Goal: Task Accomplishment & Management: Manage account settings

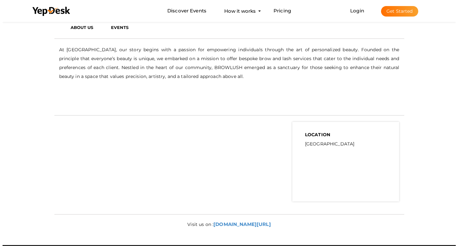
scroll to position [159, 0]
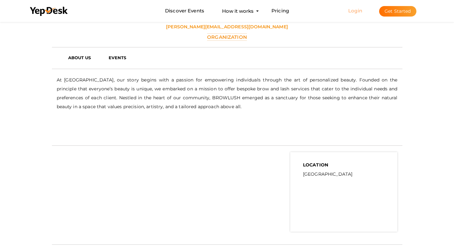
click at [354, 10] on link "Login" at bounding box center [355, 11] width 14 height 6
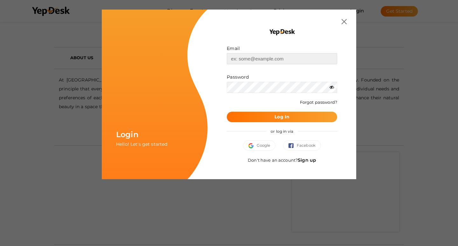
click at [259, 60] on input "text" at bounding box center [282, 58] width 110 height 11
type input "[EMAIL_ADDRESS][DOMAIN_NAME]"
click at [271, 120] on button "Log In" at bounding box center [282, 117] width 110 height 11
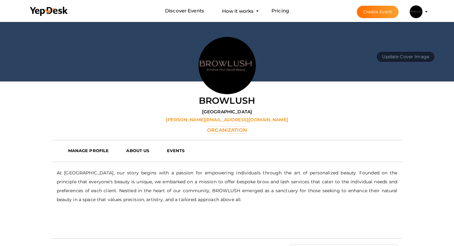
scroll to position [55, 0]
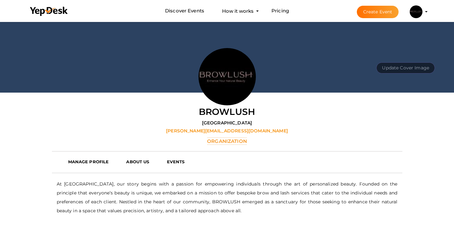
click at [417, 16] on img at bounding box center [415, 11] width 13 height 13
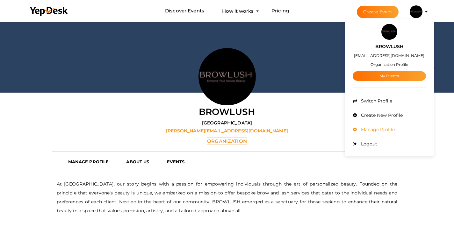
click at [370, 130] on span "Manage Profile" at bounding box center [376, 130] width 35 height 6
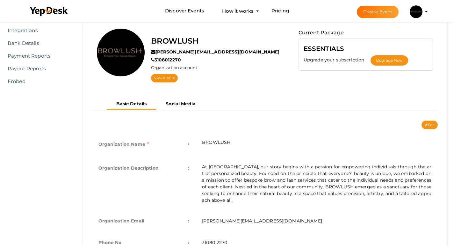
scroll to position [20, 0]
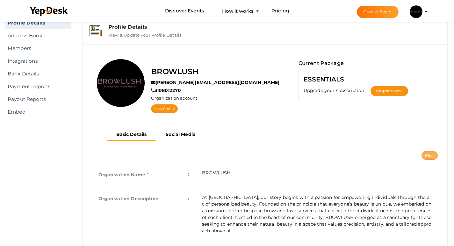
click at [432, 157] on button "Edit" at bounding box center [429, 155] width 16 height 9
type input "BROWLUSH"
type textarea "At BROWLUSH Los Angeles, our story begins with a passion for empowering individ…"
type input "lucia@browlush.com"
type input "3108012270"
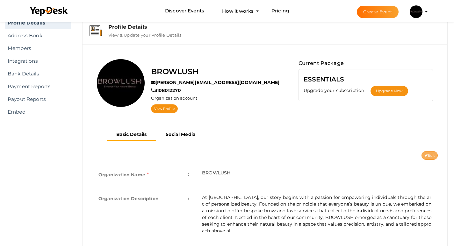
type input "https://browlush.com/"
select select "9"
type input "United States"
type input "browlush"
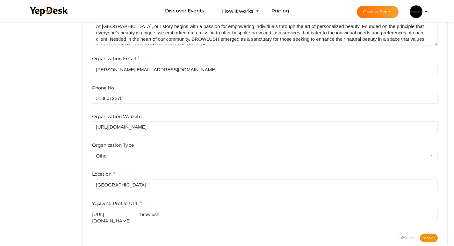
scroll to position [207, 0]
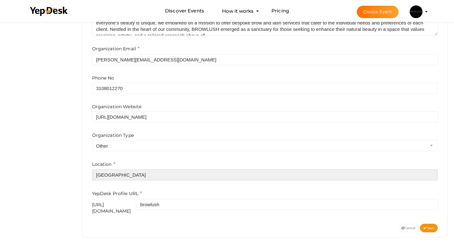
click at [129, 176] on input "United States" at bounding box center [265, 174] width 346 height 11
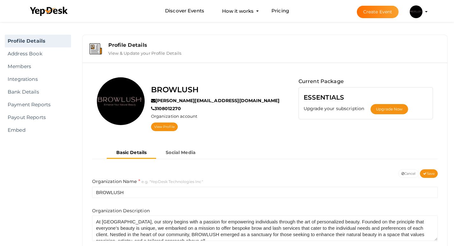
scroll to position [0, 0]
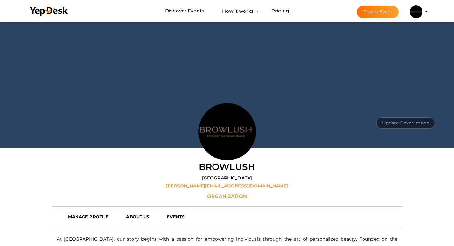
click at [395, 121] on button "Update Cover Image" at bounding box center [405, 122] width 59 height 11
click at [397, 110] on input "file" at bounding box center [404, 108] width 50 height 11
type input "C:\fakepath\Banner.jpg"
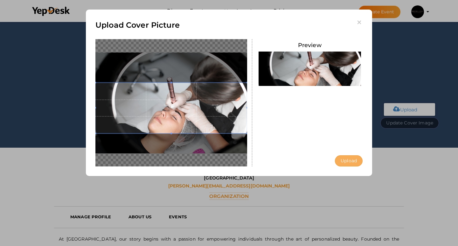
click at [348, 159] on button "Upload" at bounding box center [349, 160] width 28 height 11
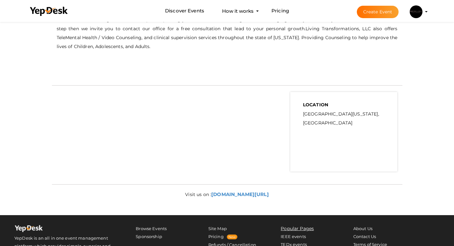
scroll to position [223, 0]
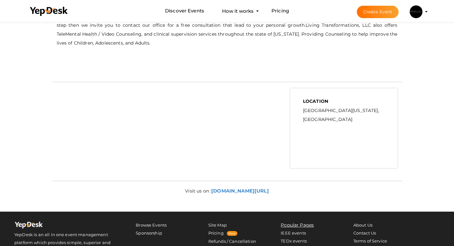
click at [417, 14] on img at bounding box center [415, 11] width 13 height 13
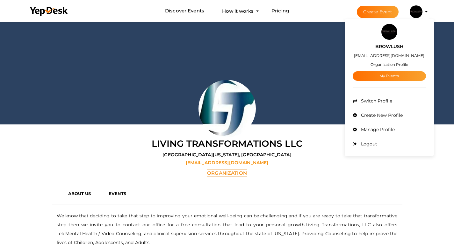
scroll to position [0, 0]
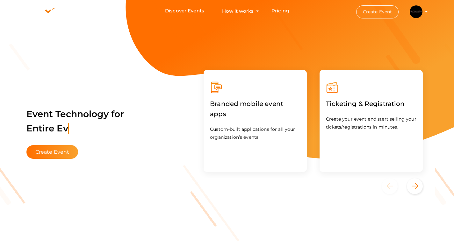
click at [417, 15] on img at bounding box center [415, 11] width 13 height 13
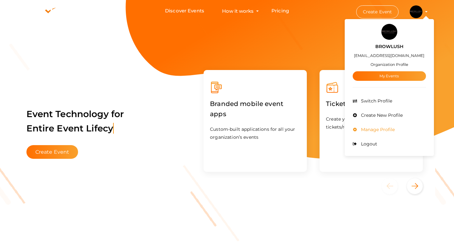
click at [373, 130] on span "Manage Profile" at bounding box center [376, 130] width 35 height 6
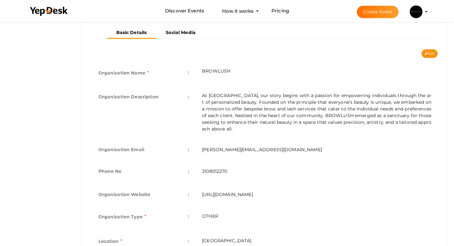
scroll to position [116, 0]
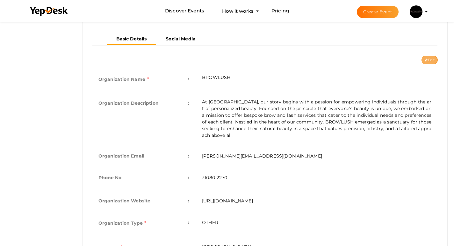
click at [433, 59] on button "Edit" at bounding box center [429, 60] width 16 height 9
type input "BROWLUSH"
type textarea "At [GEOGRAPHIC_DATA], our story begins with a passion for empowering individual…"
type input "[PERSON_NAME][EMAIL_ADDRESS][DOMAIN_NAME]"
type input "3108012270"
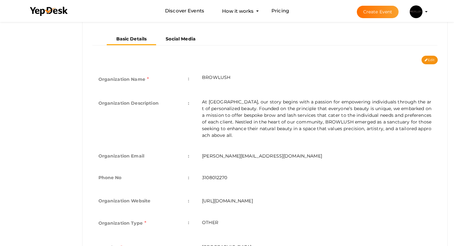
type input "[URL][DOMAIN_NAME]"
select select "9"
type input "[GEOGRAPHIC_DATA]"
type input "browlush"
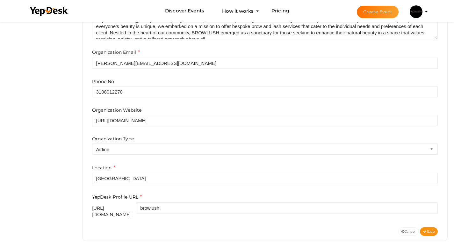
scroll to position [207, 0]
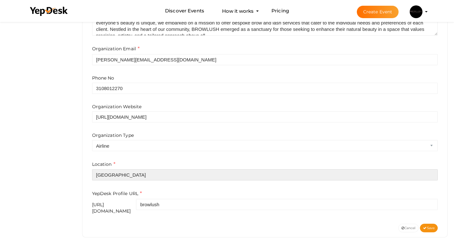
click at [128, 174] on input "[GEOGRAPHIC_DATA]" at bounding box center [265, 174] width 346 height 11
click at [129, 174] on input "[GEOGRAPHIC_DATA]" at bounding box center [265, 174] width 346 height 11
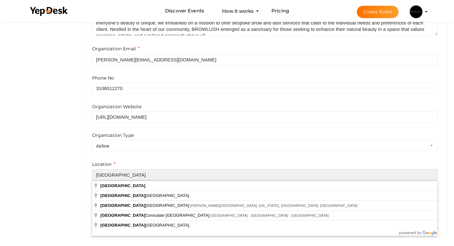
paste input "[GEOGRAPHIC_DATA]"
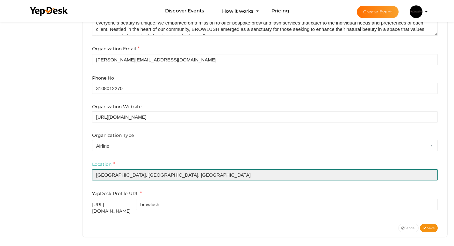
click at [151, 176] on input "[GEOGRAPHIC_DATA], [GEOGRAPHIC_DATA], [GEOGRAPHIC_DATA]" at bounding box center [265, 174] width 346 height 11
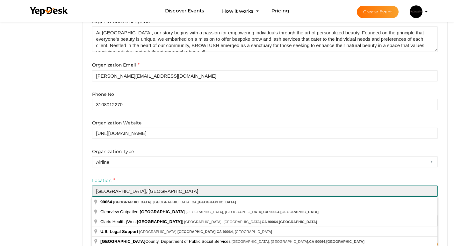
scroll to position [175, 0]
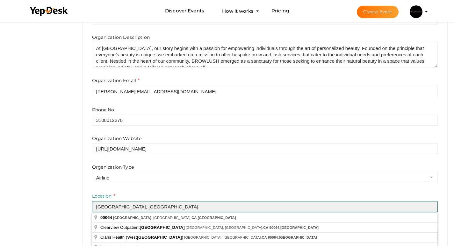
click at [173, 207] on input "[GEOGRAPHIC_DATA], [GEOGRAPHIC_DATA]" at bounding box center [265, 206] width 346 height 11
click at [145, 206] on input "[GEOGRAPHIC_DATA], [GEOGRAPHIC_DATA]" at bounding box center [265, 206] width 346 height 11
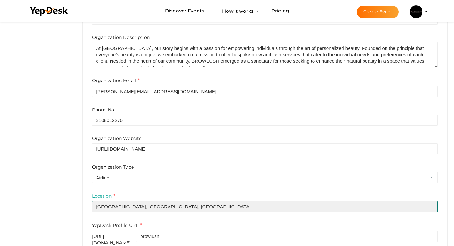
click at [170, 206] on input "[GEOGRAPHIC_DATA], [GEOGRAPHIC_DATA], [GEOGRAPHIC_DATA]" at bounding box center [265, 206] width 346 height 11
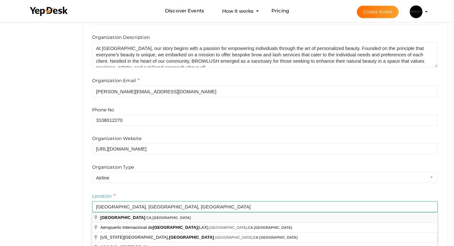
type input "[GEOGRAPHIC_DATA], [GEOGRAPHIC_DATA], [GEOGRAPHIC_DATA]"
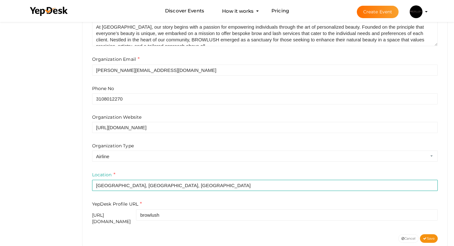
scroll to position [207, 0]
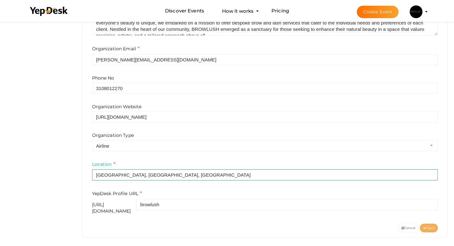
click at [431, 226] on span "Save" at bounding box center [428, 228] width 11 height 4
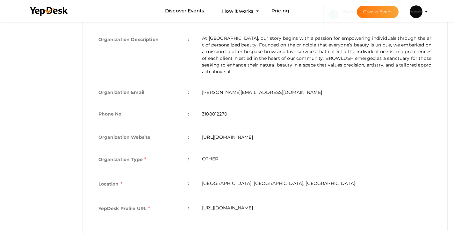
scroll to position [179, 0]
